Goal: Task Accomplishment & Management: Use online tool/utility

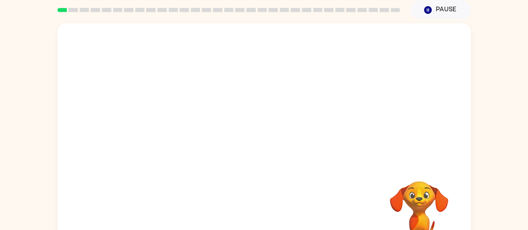
scroll to position [32, 0]
click at [240, 98] on video "Your browser must support playing .mp4 files to use Literably. Please try using…" at bounding box center [264, 93] width 413 height 140
click at [285, 121] on video "Your browser must support playing .mp4 files to use Literably. Please try using…" at bounding box center [264, 93] width 413 height 140
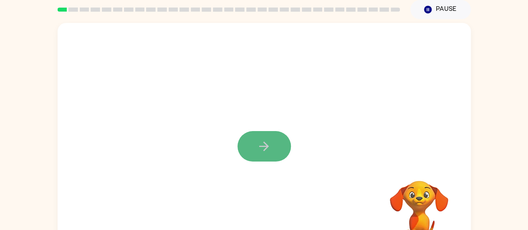
click at [263, 154] on button "button" at bounding box center [263, 146] width 53 height 30
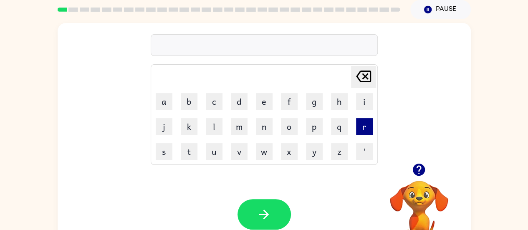
click at [366, 131] on button "r" at bounding box center [364, 126] width 17 height 17
click at [216, 149] on button "u" at bounding box center [214, 151] width 17 height 17
click at [189, 101] on button "b" at bounding box center [189, 101] width 17 height 17
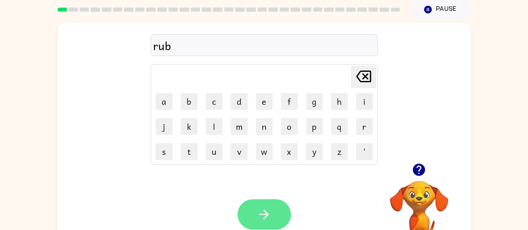
click at [262, 213] on icon "button" at bounding box center [264, 214] width 15 height 15
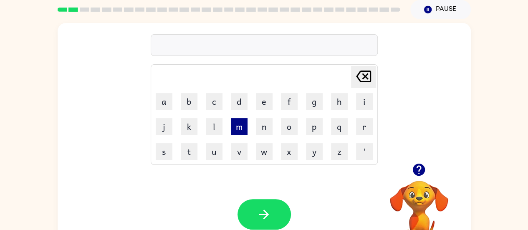
click at [240, 124] on button "m" at bounding box center [239, 126] width 17 height 17
click at [290, 127] on button "o" at bounding box center [289, 126] width 17 height 17
click at [215, 148] on button "u" at bounding box center [214, 151] width 17 height 17
click at [261, 127] on button "n" at bounding box center [264, 126] width 17 height 17
click at [362, 74] on icon "[PERSON_NAME] last character input" at bounding box center [363, 76] width 20 height 20
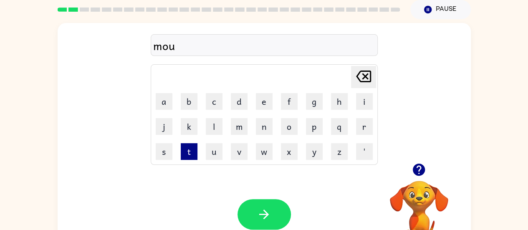
click at [187, 151] on button "t" at bounding box center [189, 151] width 17 height 17
click at [335, 102] on button "h" at bounding box center [339, 101] width 17 height 17
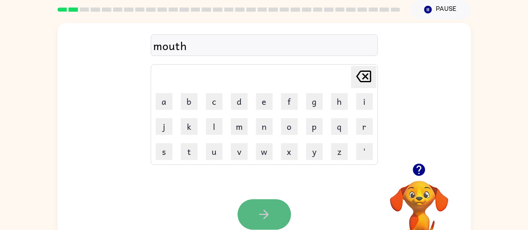
click at [277, 204] on button "button" at bounding box center [263, 214] width 53 height 30
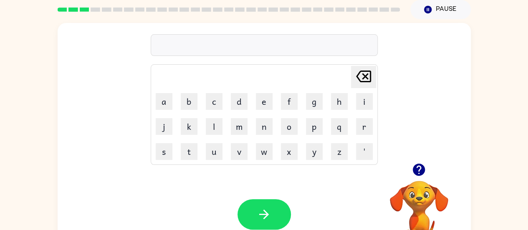
click at [248, 98] on td "d" at bounding box center [239, 101] width 24 height 24
click at [241, 100] on button "d" at bounding box center [239, 101] width 17 height 17
click at [266, 105] on button "e" at bounding box center [264, 101] width 17 height 17
click at [357, 76] on icon at bounding box center [363, 77] width 15 height 12
click at [363, 75] on icon "[PERSON_NAME] last character input" at bounding box center [363, 76] width 20 height 20
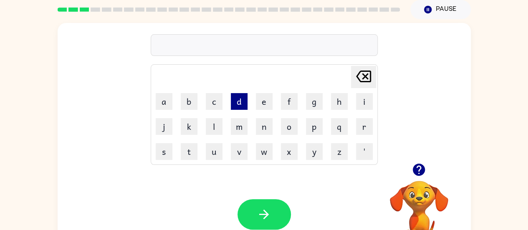
click at [238, 106] on button "d" at bounding box center [239, 101] width 17 height 17
click at [358, 100] on button "i" at bounding box center [364, 101] width 17 height 17
click at [261, 129] on button "n" at bounding box center [264, 126] width 17 height 17
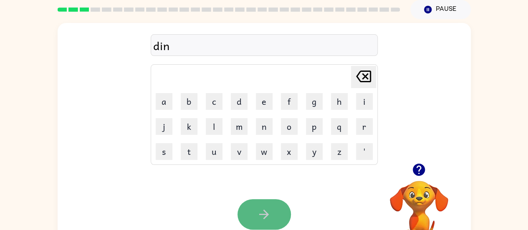
click at [261, 216] on icon "button" at bounding box center [264, 214] width 15 height 15
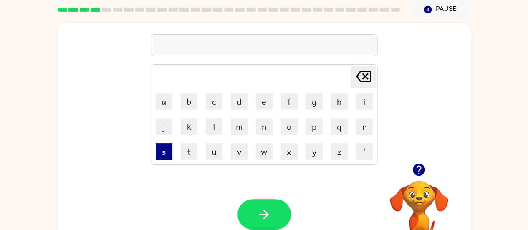
click at [161, 147] on button "s" at bounding box center [164, 151] width 17 height 17
click at [318, 125] on button "p" at bounding box center [314, 126] width 17 height 17
click at [283, 125] on button "o" at bounding box center [289, 126] width 17 height 17
click at [181, 146] on button "t" at bounding box center [189, 151] width 17 height 17
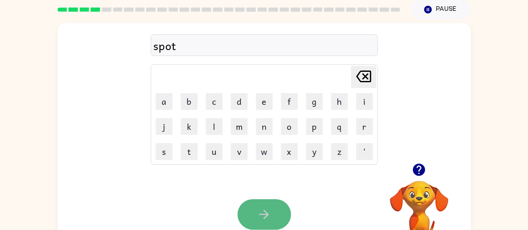
click at [254, 201] on button "button" at bounding box center [263, 214] width 53 height 30
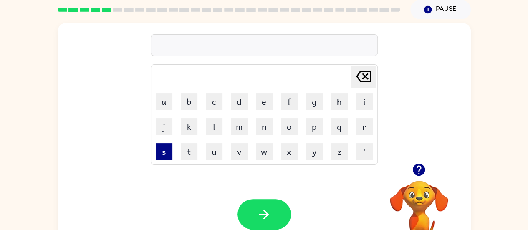
click at [161, 154] on button "s" at bounding box center [164, 151] width 17 height 17
click at [260, 148] on button "w" at bounding box center [264, 151] width 17 height 17
click at [290, 122] on button "o" at bounding box center [289, 126] width 17 height 17
click at [265, 103] on button "e" at bounding box center [264, 101] width 17 height 17
click at [366, 76] on icon at bounding box center [363, 77] width 15 height 12
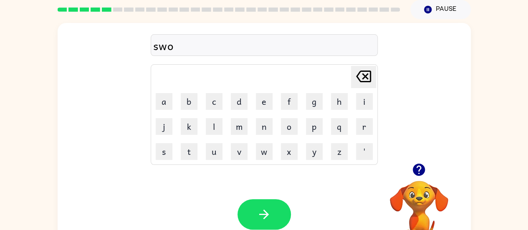
click at [364, 76] on icon at bounding box center [363, 77] width 15 height 12
click at [266, 109] on button "e" at bounding box center [264, 101] width 17 height 17
click at [193, 151] on button "t" at bounding box center [189, 151] width 17 height 17
click at [361, 75] on icon "[PERSON_NAME] last character input" at bounding box center [363, 76] width 20 height 20
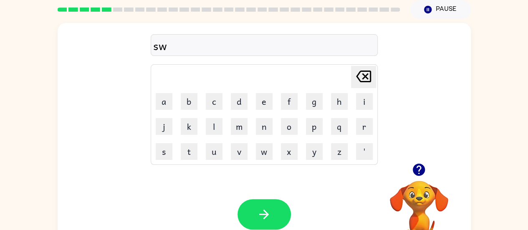
click at [361, 75] on icon "[PERSON_NAME] last character input" at bounding box center [363, 76] width 20 height 20
click at [316, 124] on button "p" at bounding box center [314, 126] width 17 height 17
click at [356, 79] on icon "[PERSON_NAME] last character input" at bounding box center [363, 76] width 20 height 20
click at [264, 155] on button "w" at bounding box center [264, 151] width 17 height 17
click at [265, 102] on button "e" at bounding box center [264, 101] width 17 height 17
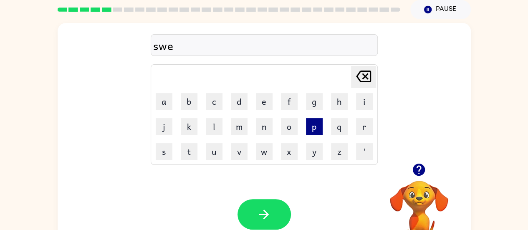
click at [311, 130] on button "p" at bounding box center [314, 126] width 17 height 17
click at [187, 148] on button "t" at bounding box center [189, 151] width 17 height 17
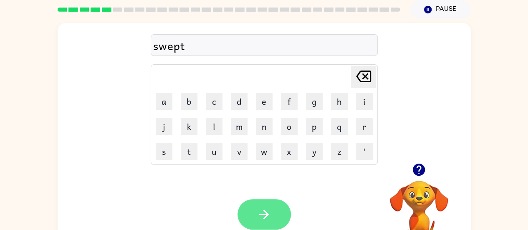
click at [259, 209] on icon "button" at bounding box center [264, 214] width 15 height 15
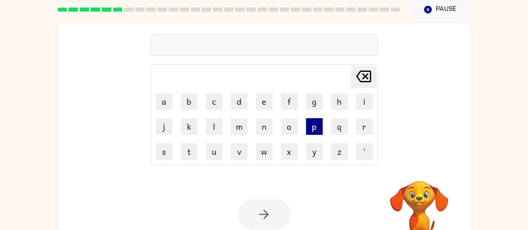
click at [316, 121] on button "p" at bounding box center [314, 126] width 17 height 17
click at [363, 106] on button "i" at bounding box center [364, 101] width 17 height 17
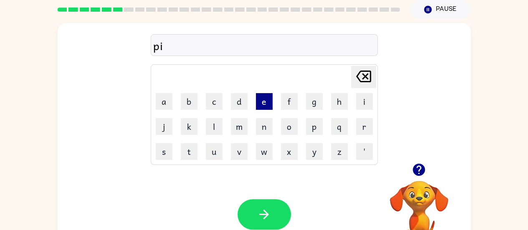
click at [258, 96] on button "e" at bounding box center [264, 101] width 17 height 17
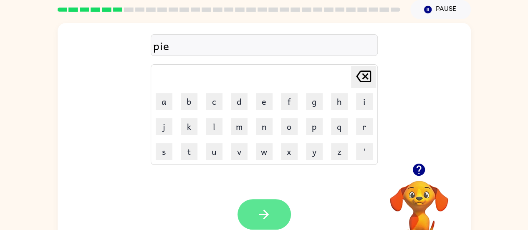
click at [246, 206] on button "button" at bounding box center [263, 214] width 53 height 30
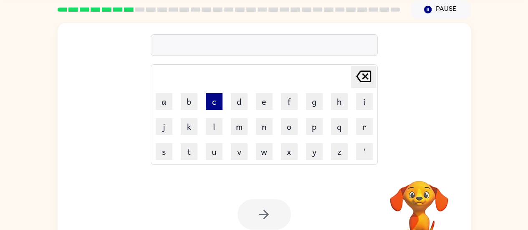
click at [212, 101] on button "c" at bounding box center [214, 101] width 17 height 17
click at [167, 105] on button "a" at bounding box center [164, 101] width 17 height 17
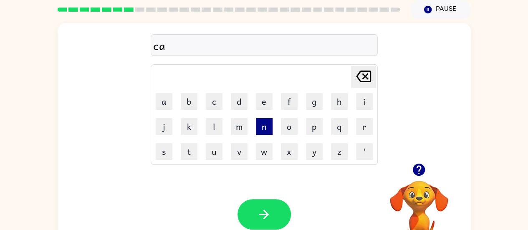
click at [259, 128] on button "n" at bounding box center [264, 126] width 17 height 17
click at [240, 104] on button "d" at bounding box center [239, 101] width 17 height 17
click at [213, 120] on button "l" at bounding box center [214, 126] width 17 height 17
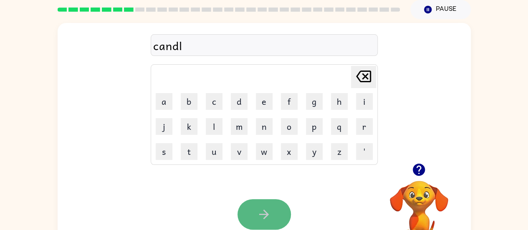
click at [259, 207] on icon "button" at bounding box center [264, 214] width 15 height 15
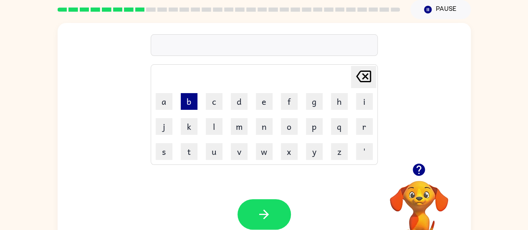
click at [182, 101] on button "b" at bounding box center [189, 101] width 17 height 17
click at [167, 101] on button "a" at bounding box center [164, 101] width 17 height 17
click at [186, 147] on button "t" at bounding box center [189, 151] width 17 height 17
click at [335, 101] on button "h" at bounding box center [339, 101] width 17 height 17
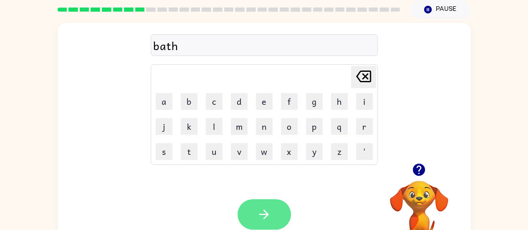
click at [260, 207] on icon "button" at bounding box center [264, 214] width 15 height 15
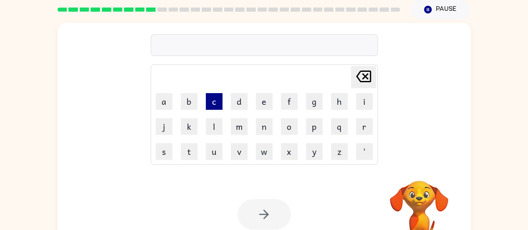
click at [210, 101] on button "c" at bounding box center [214, 101] width 17 height 17
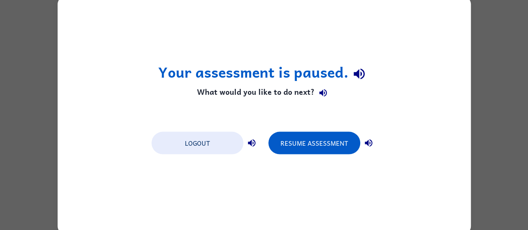
scroll to position [0, 0]
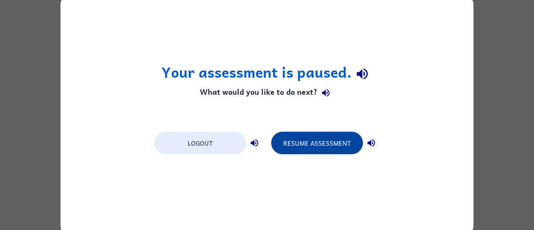
click at [291, 142] on button "Resume Assessment" at bounding box center [317, 142] width 92 height 23
click at [298, 148] on button "Resume Assessment" at bounding box center [317, 142] width 92 height 23
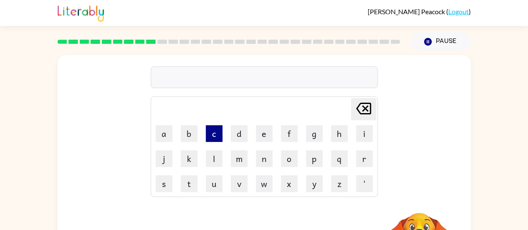
click at [208, 134] on button "c" at bounding box center [214, 133] width 17 height 17
click at [217, 158] on button "l" at bounding box center [214, 158] width 17 height 17
click at [282, 163] on button "o" at bounding box center [289, 158] width 17 height 17
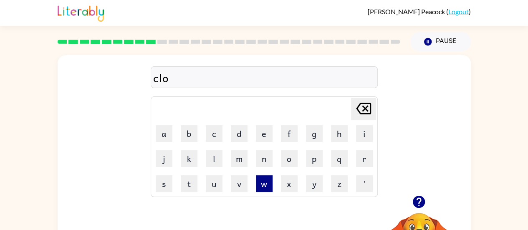
click at [261, 185] on button "w" at bounding box center [264, 183] width 17 height 17
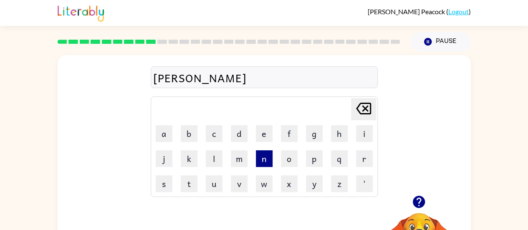
click at [260, 156] on button "n" at bounding box center [264, 158] width 17 height 17
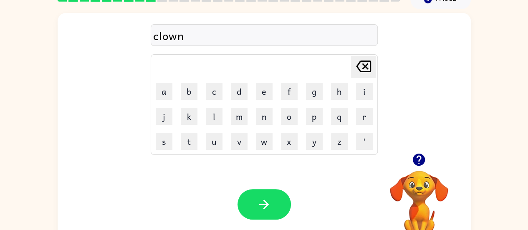
scroll to position [43, 0]
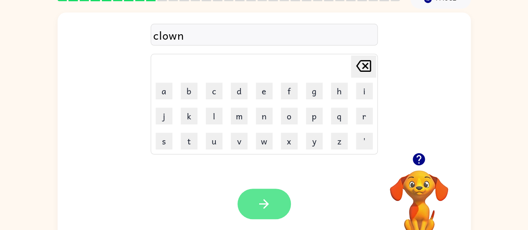
click at [260, 200] on icon "button" at bounding box center [264, 204] width 15 height 15
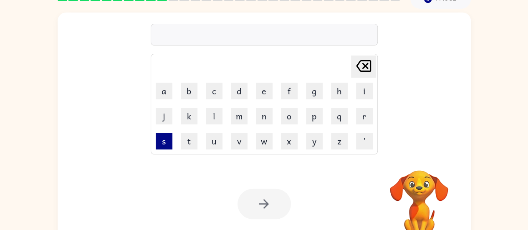
click at [165, 143] on button "s" at bounding box center [164, 141] width 17 height 17
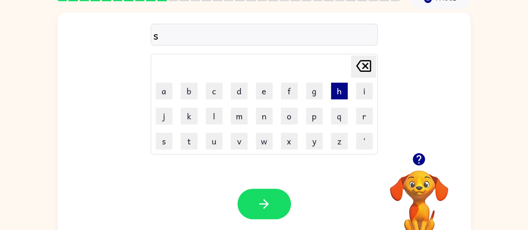
click at [338, 96] on button "h" at bounding box center [339, 91] width 17 height 17
click at [214, 136] on button "u" at bounding box center [214, 141] width 17 height 17
click at [193, 116] on button "k" at bounding box center [189, 116] width 17 height 17
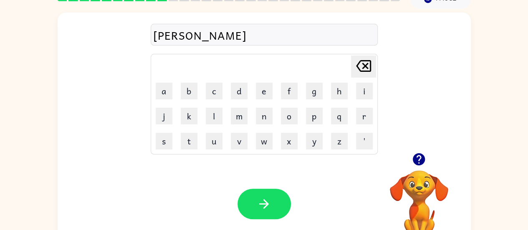
click at [364, 66] on icon at bounding box center [363, 66] width 15 height 12
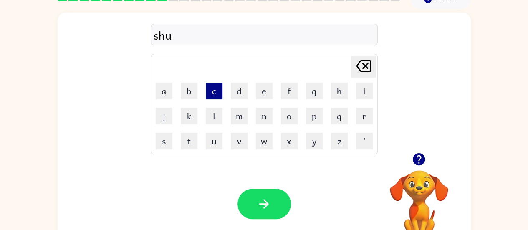
click at [212, 98] on button "c" at bounding box center [214, 91] width 17 height 17
click at [194, 114] on button "k" at bounding box center [189, 116] width 17 height 17
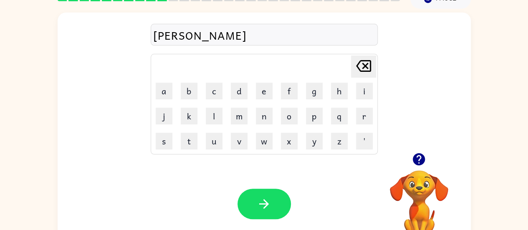
click at [267, 186] on div "Your browser must support playing .mp4 files to use Literably. Please try using…" at bounding box center [264, 204] width 413 height 94
click at [267, 191] on button "button" at bounding box center [263, 204] width 53 height 30
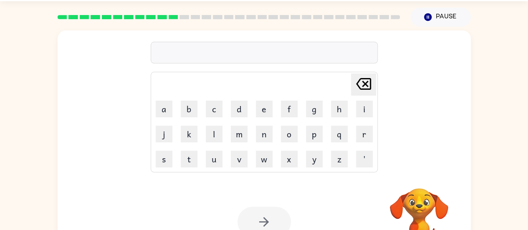
scroll to position [24, 0]
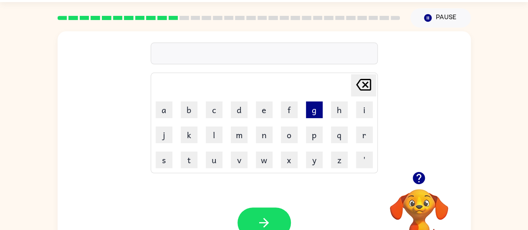
click at [317, 112] on button "g" at bounding box center [314, 109] width 17 height 17
click at [164, 115] on button "a" at bounding box center [164, 109] width 17 height 17
click at [164, 160] on button "s" at bounding box center [164, 159] width 17 height 17
click at [361, 81] on icon "[PERSON_NAME] last character input" at bounding box center [363, 85] width 20 height 20
click at [266, 112] on button "e" at bounding box center [264, 109] width 17 height 17
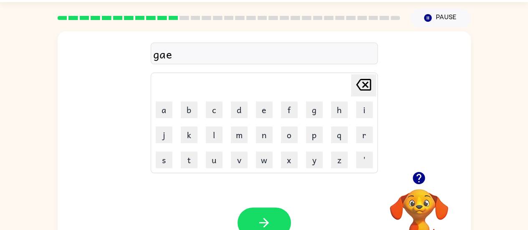
click at [365, 85] on icon at bounding box center [363, 85] width 15 height 12
click at [265, 115] on button "e" at bounding box center [264, 109] width 17 height 17
click at [162, 157] on button "s" at bounding box center [164, 159] width 17 height 17
click at [362, 84] on icon "[PERSON_NAME] last character input" at bounding box center [363, 85] width 20 height 20
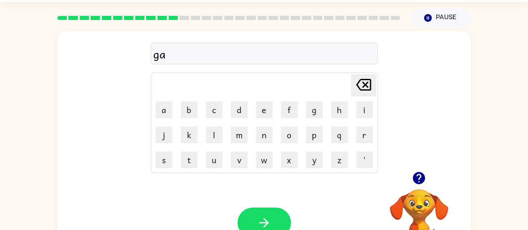
type button "delete"
click at [351, 74] on button "[PERSON_NAME] last character input" at bounding box center [363, 85] width 25 height 22
click at [165, 112] on button "a" at bounding box center [164, 109] width 17 height 17
type button "a"
click at [255, 88] on td "[PERSON_NAME] last character input" at bounding box center [264, 85] width 225 height 23
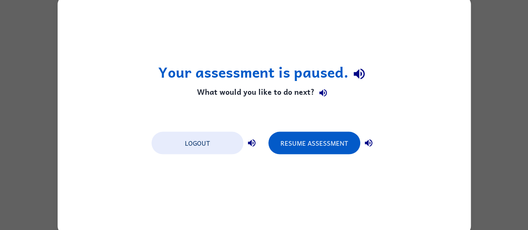
scroll to position [0, 0]
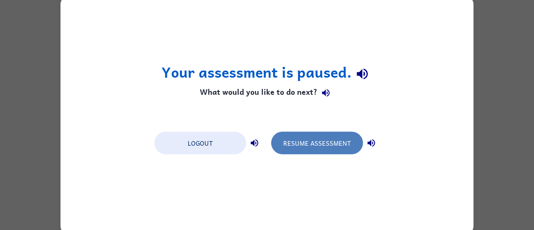
click at [305, 137] on button "Resume Assessment" at bounding box center [317, 142] width 92 height 23
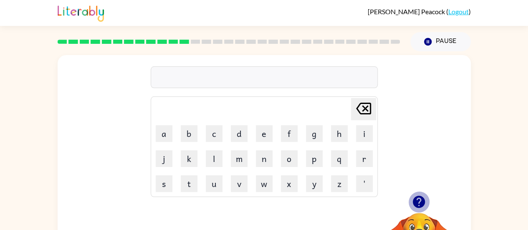
click at [417, 198] on icon "button" at bounding box center [419, 202] width 12 height 12
click at [217, 78] on div at bounding box center [264, 77] width 227 height 22
click at [218, 78] on div at bounding box center [264, 77] width 227 height 22
click at [195, 75] on div at bounding box center [264, 77] width 227 height 22
click at [243, 129] on button "d" at bounding box center [239, 133] width 17 height 17
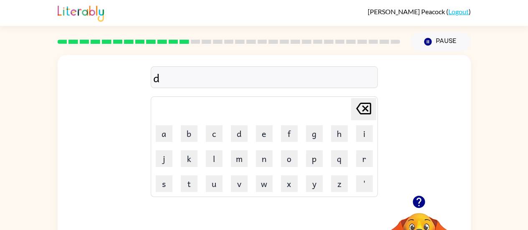
click at [370, 108] on icon at bounding box center [363, 109] width 15 height 12
type button "delete"
click at [177, 77] on div "xes" at bounding box center [264, 78] width 222 height 18
click at [419, 200] on icon "button" at bounding box center [419, 202] width 12 height 12
click at [429, 42] on icon "button" at bounding box center [428, 42] width 8 height 8
